Goal: Communication & Community: Answer question/provide support

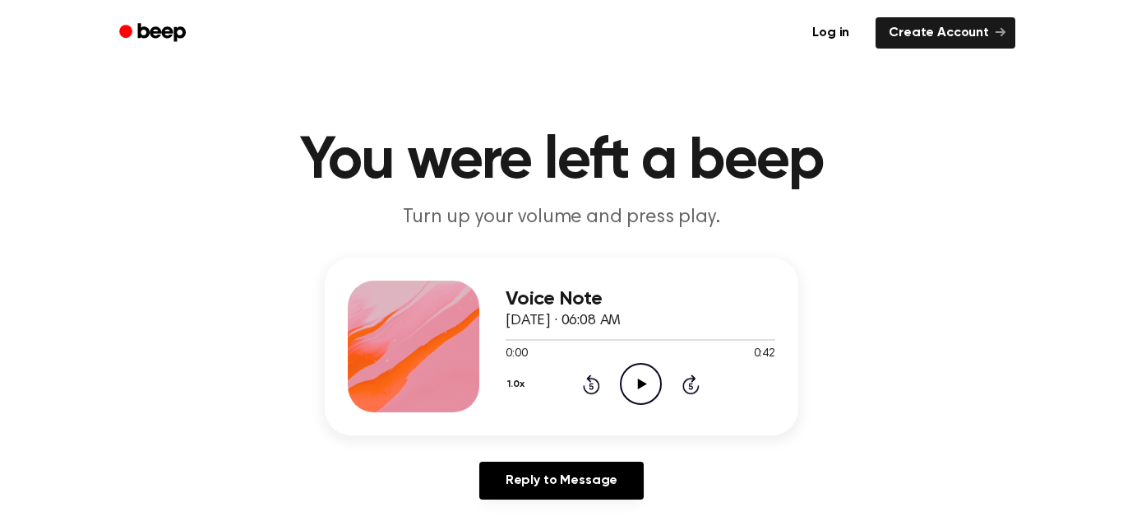
click at [644, 378] on icon "Play Audio" at bounding box center [641, 384] width 42 height 42
click at [595, 377] on icon "Rewind 5 seconds" at bounding box center [591, 383] width 18 height 21
click at [595, 379] on icon at bounding box center [591, 384] width 17 height 20
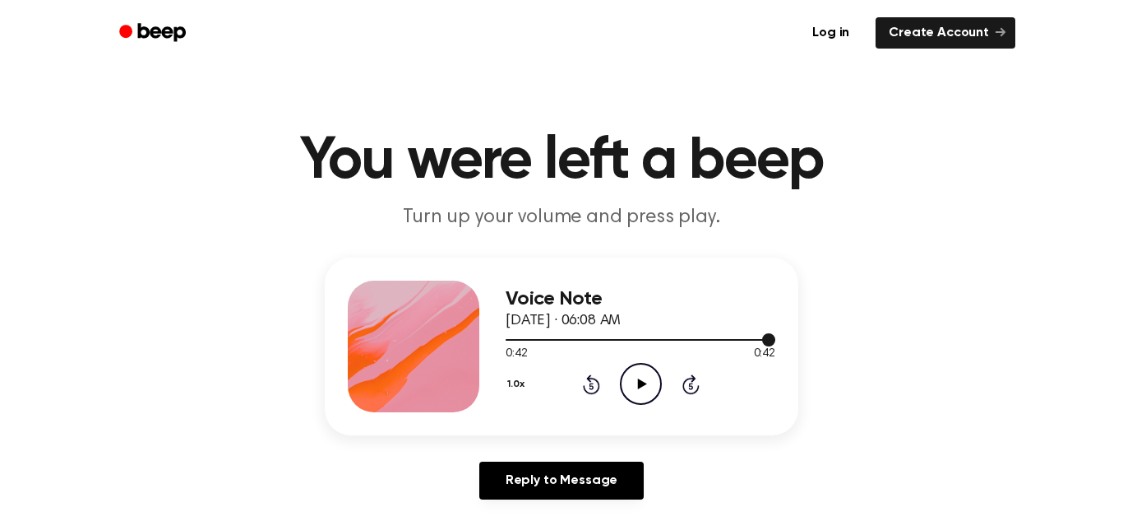
click at [562, 342] on div at bounding box center [641, 338] width 270 height 13
click at [629, 385] on icon "Play Audio" at bounding box center [641, 384] width 42 height 42
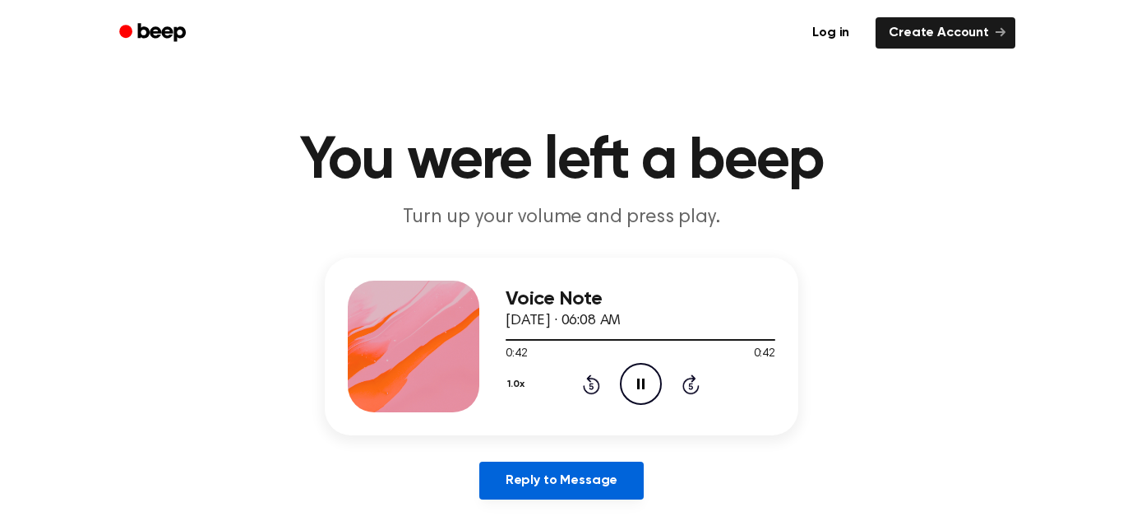
click at [558, 471] on link "Reply to Message" at bounding box center [561, 480] width 164 height 38
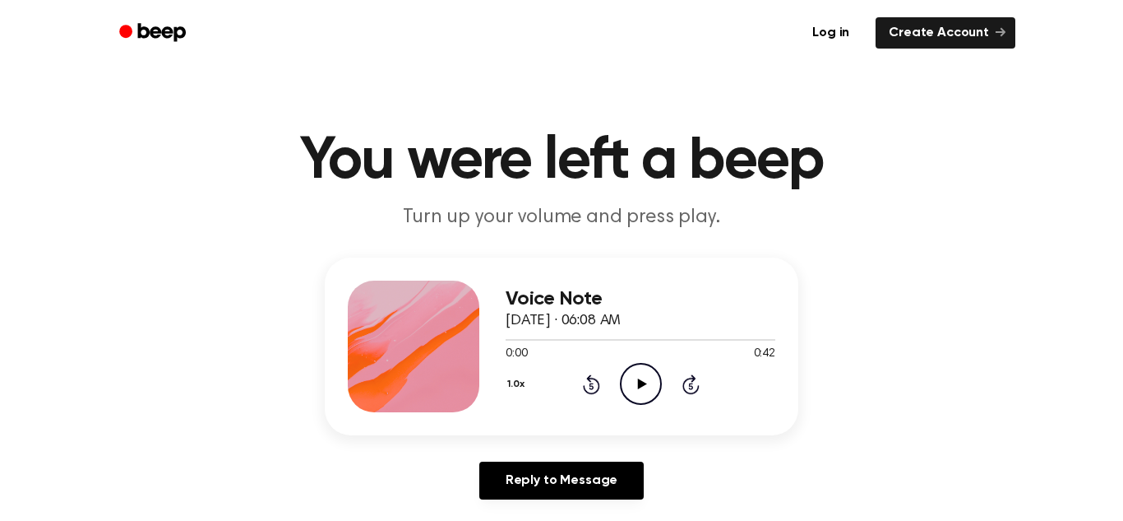
click at [648, 383] on icon "Play Audio" at bounding box center [641, 384] width 42 height 42
click at [644, 386] on icon at bounding box center [640, 383] width 7 height 11
click at [644, 386] on icon "Play Audio" at bounding box center [641, 384] width 42 height 42
click at [642, 386] on icon at bounding box center [640, 383] width 7 height 11
click at [642, 386] on icon "Play Audio" at bounding box center [641, 384] width 42 height 42
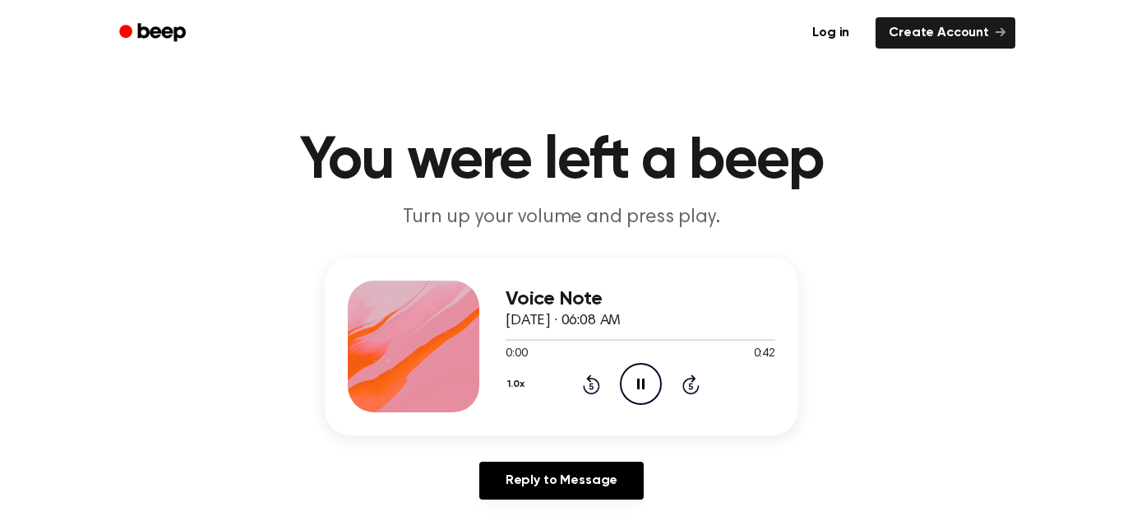
click at [642, 386] on icon at bounding box center [640, 383] width 7 height 11
click at [642, 386] on icon "Play Audio" at bounding box center [641, 384] width 42 height 42
click at [642, 386] on icon at bounding box center [640, 383] width 7 height 11
click at [642, 386] on icon "Play Audio" at bounding box center [641, 384] width 42 height 42
click at [642, 386] on icon at bounding box center [640, 383] width 7 height 11
